Goal: Manage account settings

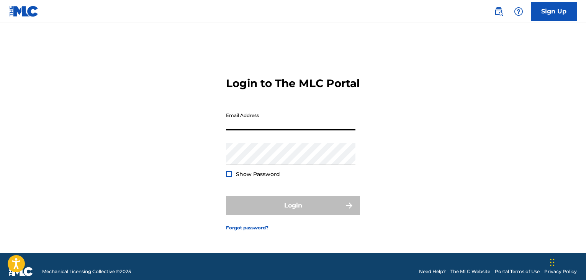
click at [257, 126] on input "Email Address" at bounding box center [290, 119] width 129 height 22
click at [236, 127] on input "Email Address" at bounding box center [290, 119] width 129 height 22
click at [244, 123] on input "Email Address" at bounding box center [290, 119] width 129 height 22
type input "[EMAIL_ADDRESS][DOMAIN_NAME]"
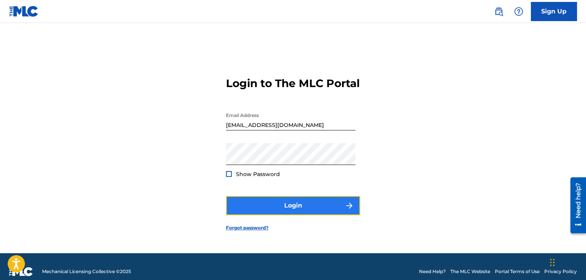
click at [253, 204] on button "Login" at bounding box center [293, 205] width 134 height 19
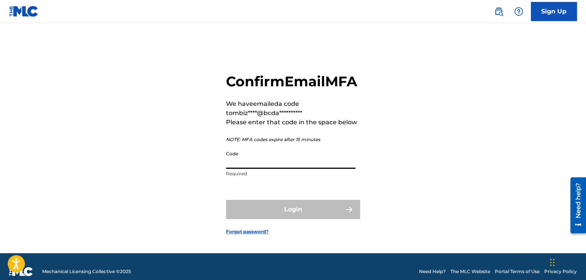
click at [247, 169] on input "Code" at bounding box center [290, 158] width 129 height 22
paste input "136311"
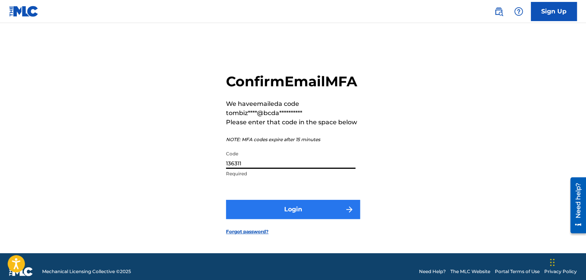
type input "136311"
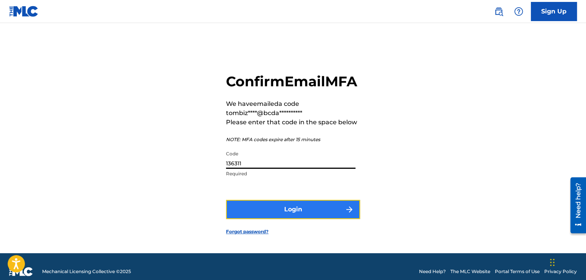
click at [280, 219] on button "Login" at bounding box center [293, 209] width 134 height 19
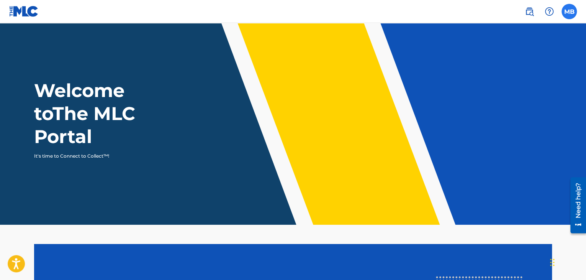
click at [572, 12] on label at bounding box center [569, 11] width 15 height 15
click at [569, 11] on input "MB [PERSON_NAME] [EMAIL_ADDRESS][DOMAIN_NAME] Notification Preferences Profile …" at bounding box center [569, 11] width 0 height 0
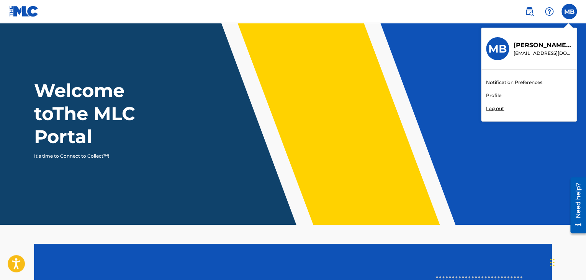
click at [494, 96] on link "Profile" at bounding box center [493, 95] width 15 height 7
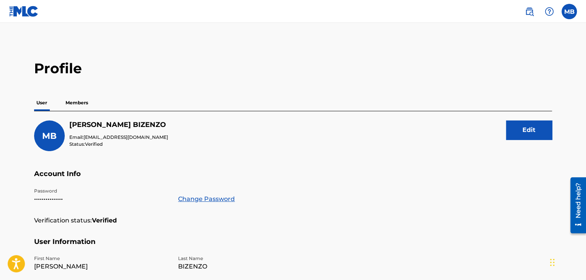
click at [79, 96] on p "Members" at bounding box center [76, 103] width 27 height 16
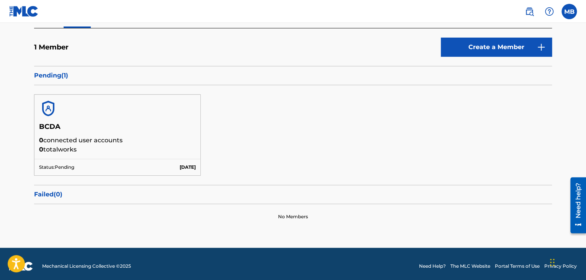
scroll to position [87, 0]
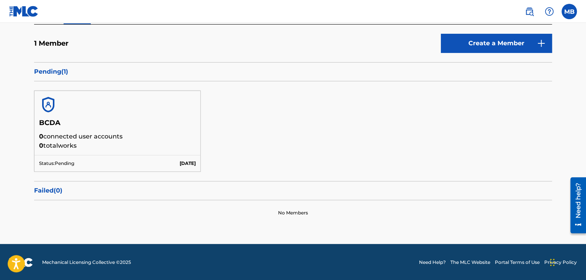
click at [77, 134] on p "0 connected user accounts" at bounding box center [117, 136] width 157 height 9
click at [49, 124] on h5 "BCDA" at bounding box center [117, 124] width 157 height 13
click at [45, 106] on img at bounding box center [48, 104] width 18 height 18
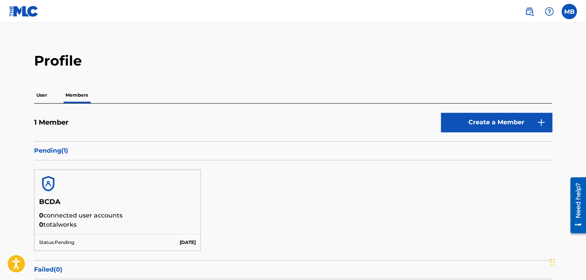
scroll to position [0, 0]
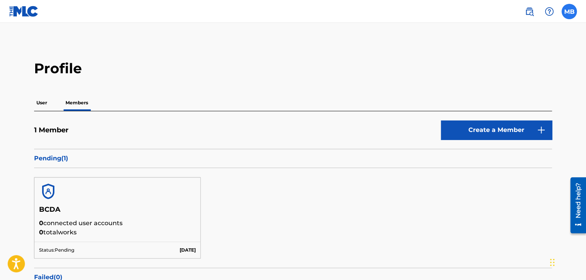
click at [566, 12] on label at bounding box center [569, 11] width 15 height 15
click at [569, 11] on input "MB [PERSON_NAME] [EMAIL_ADDRESS][DOMAIN_NAME] Notification Preferences Profile …" at bounding box center [569, 11] width 0 height 0
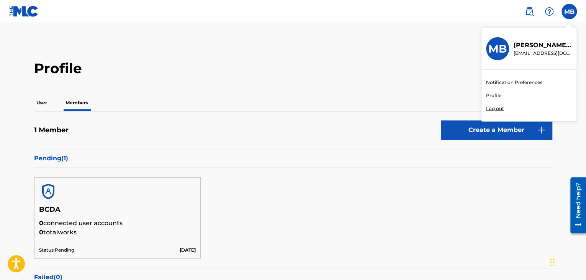
click at [498, 108] on p "Log out" at bounding box center [495, 108] width 18 height 7
click at [569, 11] on input "MB [PERSON_NAME] [EMAIL_ADDRESS][DOMAIN_NAME] Notification Preferences Profile …" at bounding box center [569, 11] width 0 height 0
